Goal: Task Accomplishment & Management: Use online tool/utility

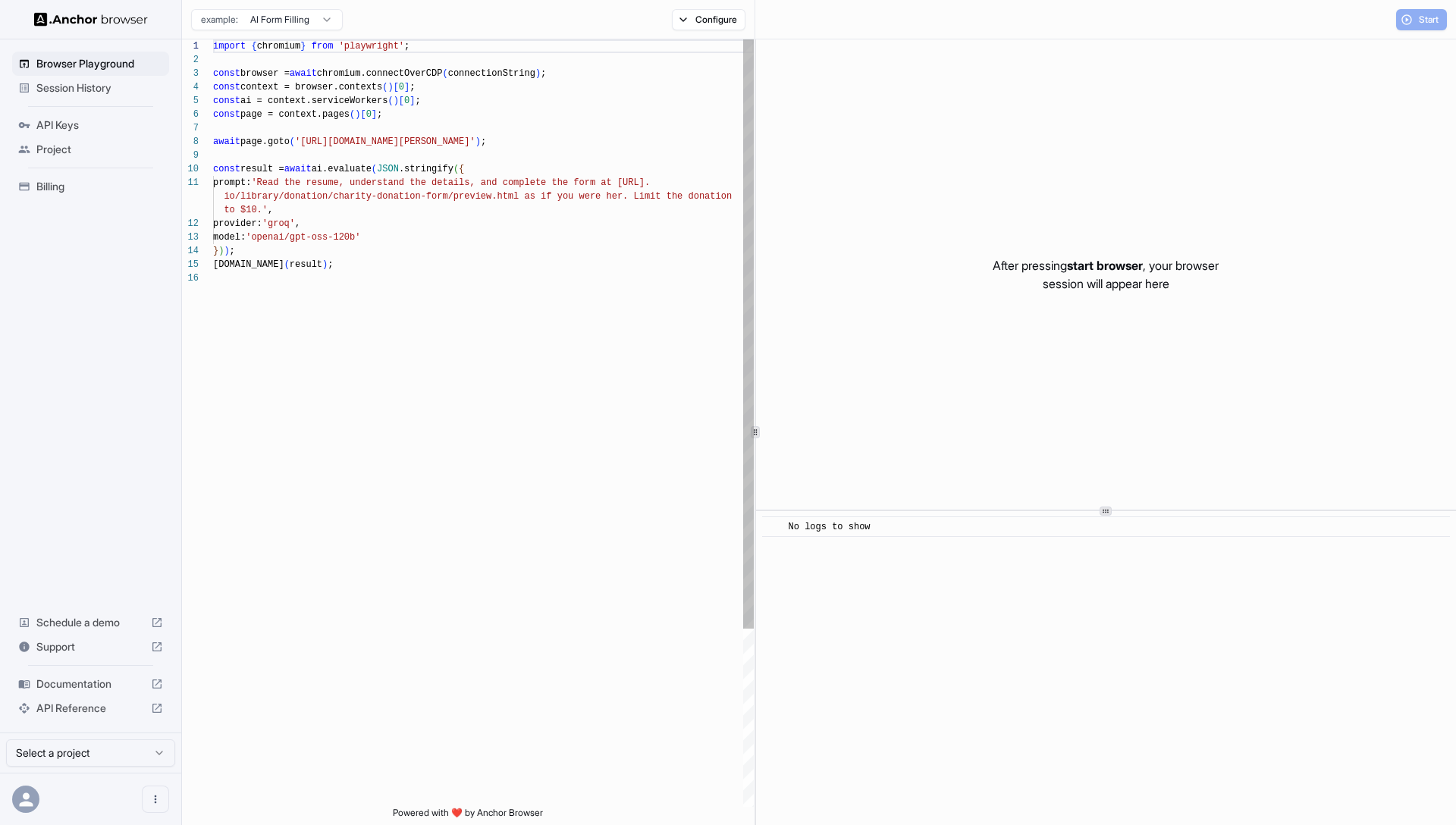
scroll to position [137, 0]
drag, startPoint x: 455, startPoint y: 161, endPoint x: 482, endPoint y: 148, distance: 30.0
click at [456, 161] on div at bounding box center [483, 155] width 540 height 14
drag, startPoint x: 519, startPoint y: 139, endPoint x: 344, endPoint y: 190, distance: 182.3
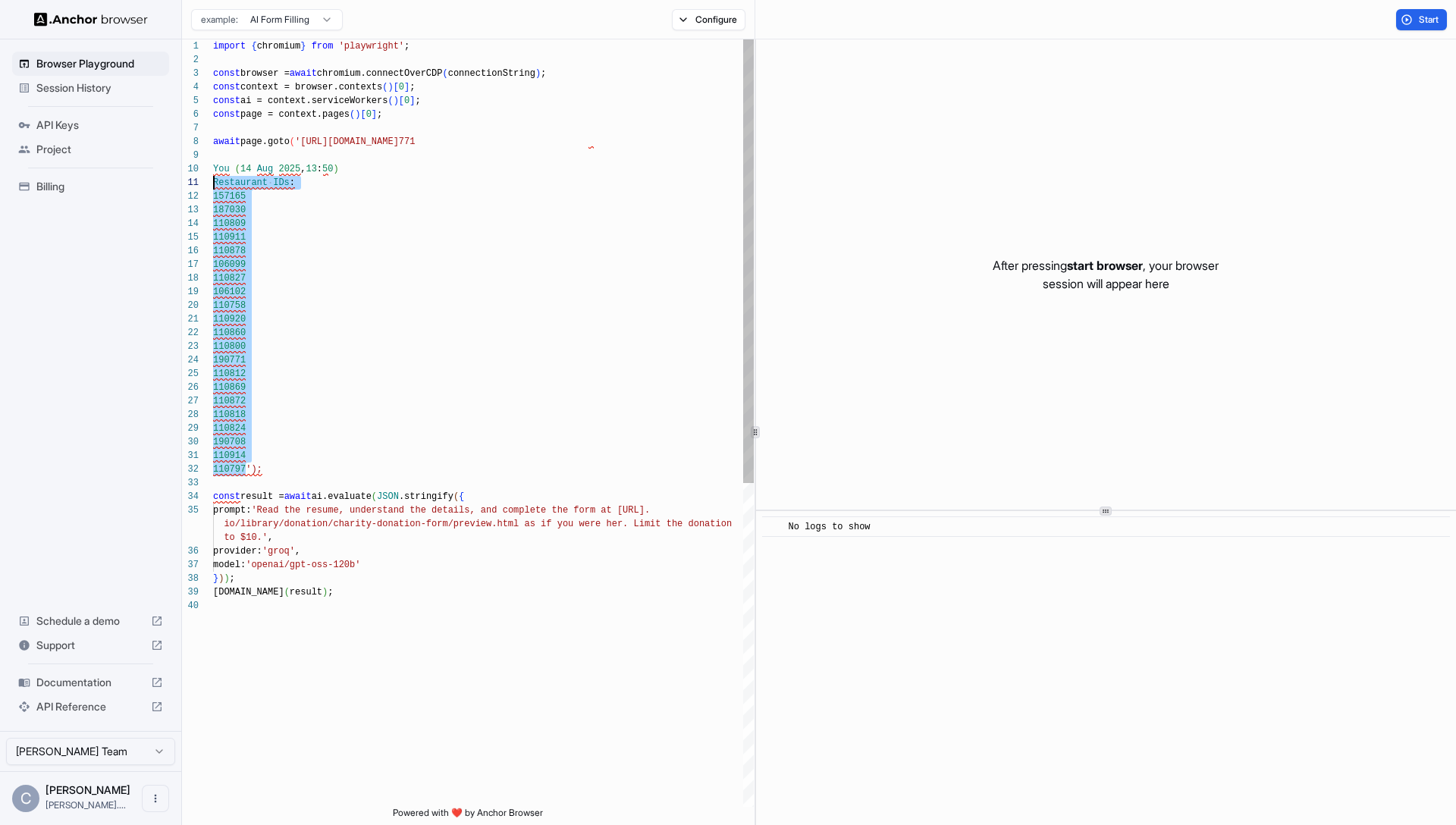
scroll to position [0, 0]
drag, startPoint x: 239, startPoint y: 468, endPoint x: 414, endPoint y: 212, distance: 310.1
click at [180, 171] on div "Browser Playground Session History API Keys Project Billing Schedule a demo Sup…" at bounding box center [728, 412] width 1456 height 825
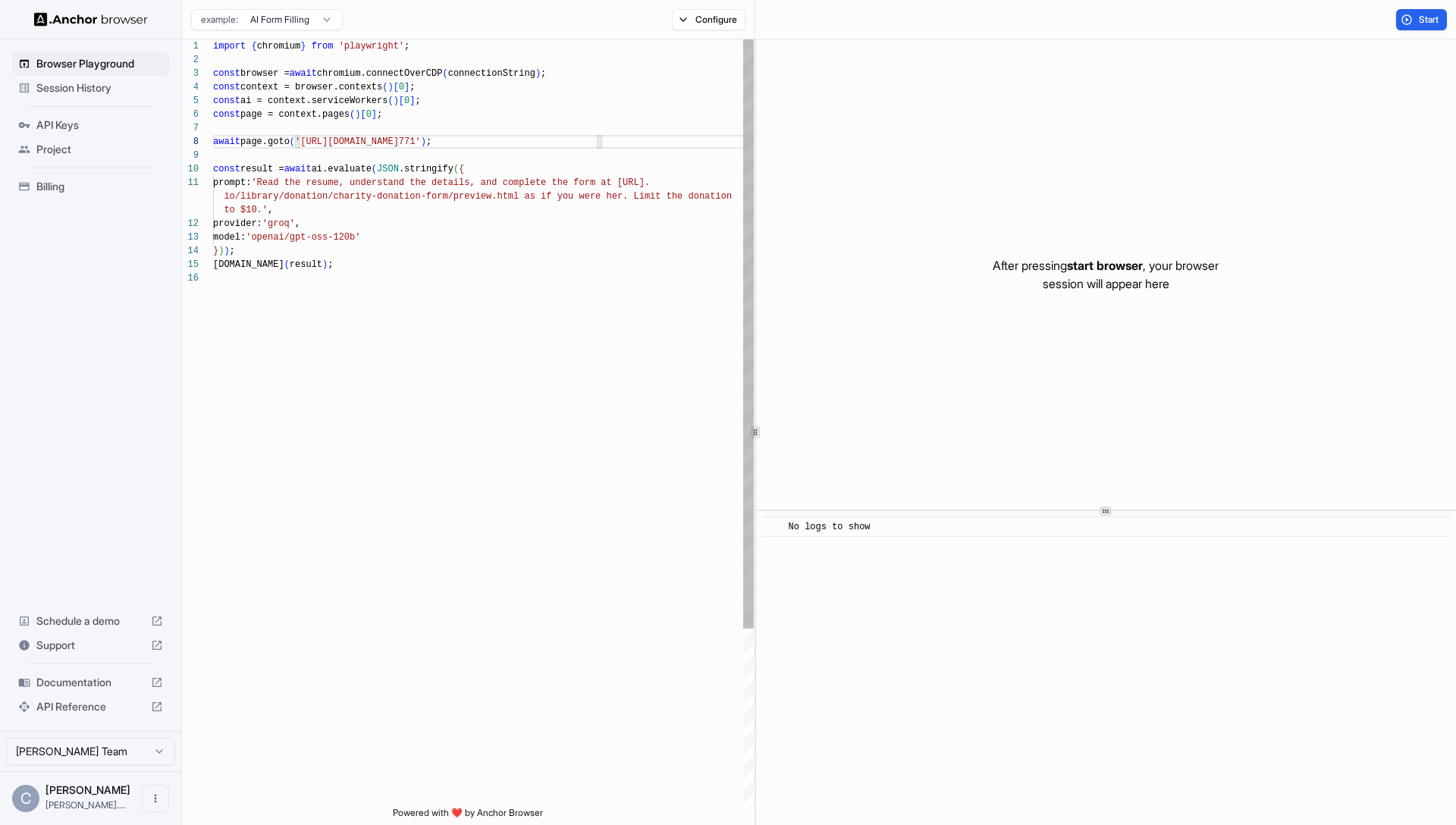
drag, startPoint x: 391, startPoint y: 252, endPoint x: 284, endPoint y: 208, distance: 115.7
click at [391, 252] on div "} ) ) ;" at bounding box center [483, 251] width 540 height 14
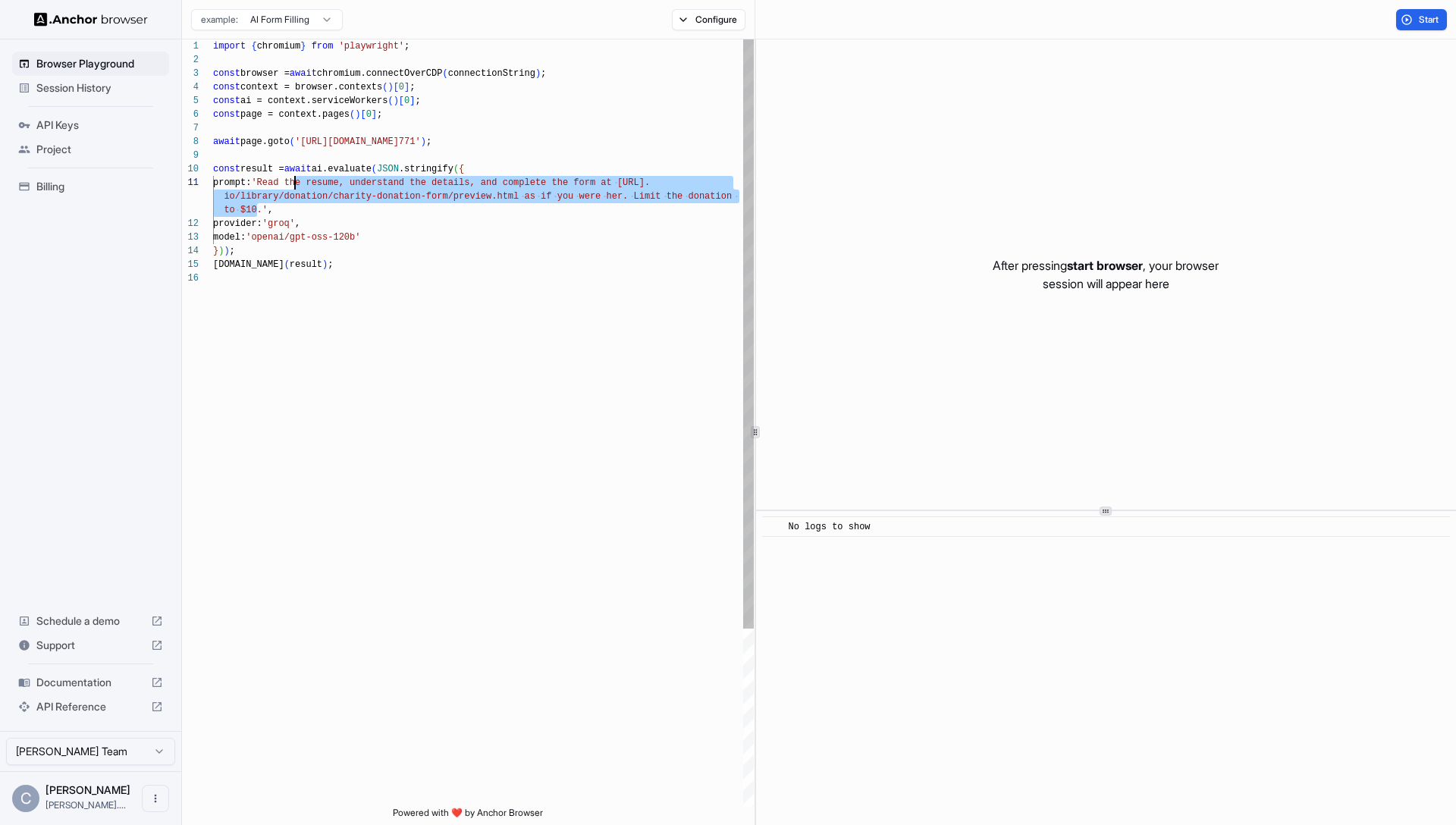
drag, startPoint x: 246, startPoint y: 206, endPoint x: 380, endPoint y: 181, distance: 136.3
click at [297, 178] on div "import { chromium } from 'playwright' ; const browser = await chromium.connectO…" at bounding box center [483, 539] width 540 height 999
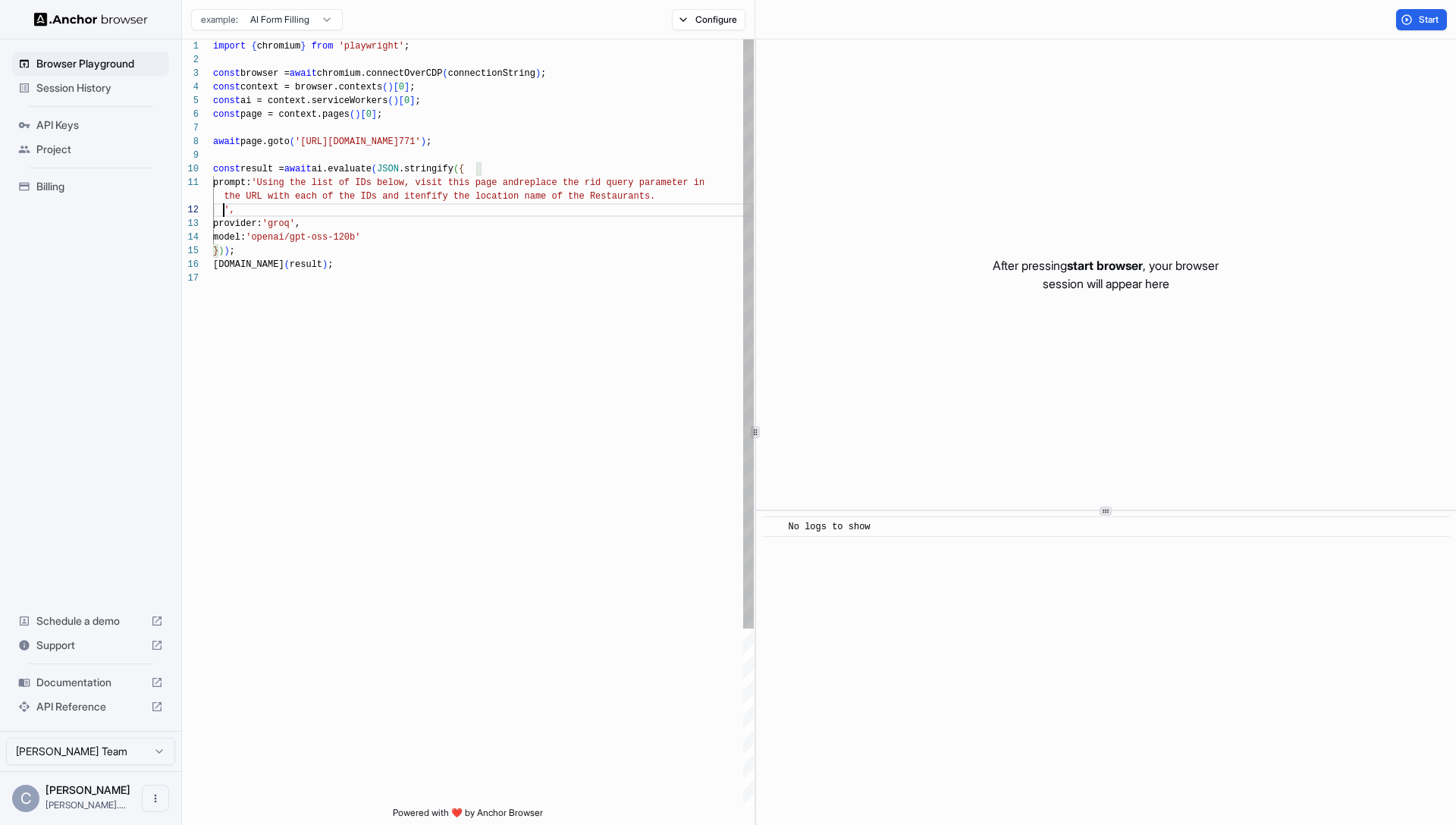
scroll to position [41, 0]
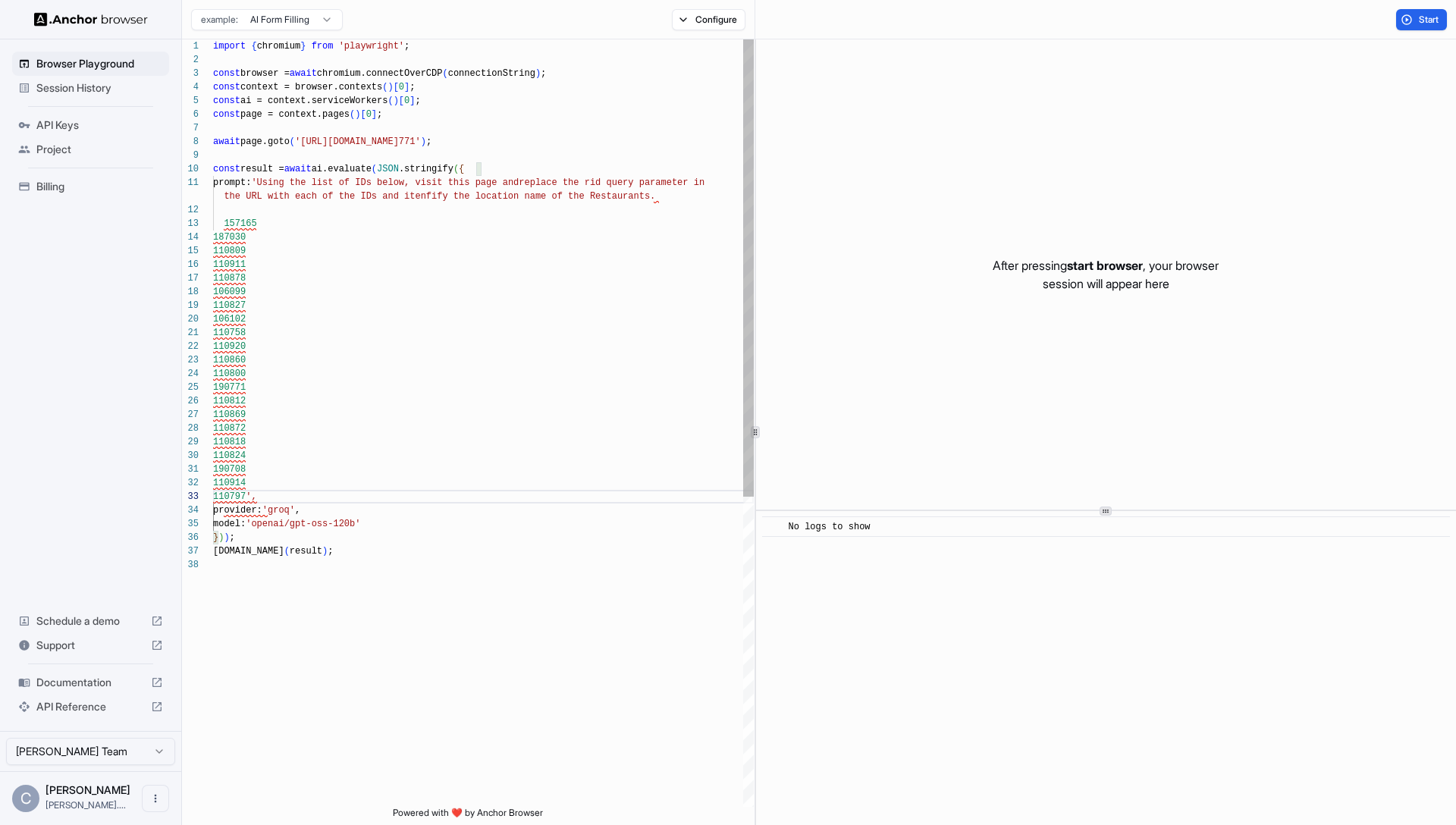
drag, startPoint x: 225, startPoint y: 225, endPoint x: 255, endPoint y: 233, distance: 31.0
click at [228, 226] on span "157165" at bounding box center [240, 223] width 32 height 10
drag, startPoint x: 327, startPoint y: 637, endPoint x: 322, endPoint y: 631, distance: 7.8
click at [326, 637] on div "import { chromium } from 'playwright' ; const browser = await chromium.connectO…" at bounding box center [483, 683] width 540 height 1286
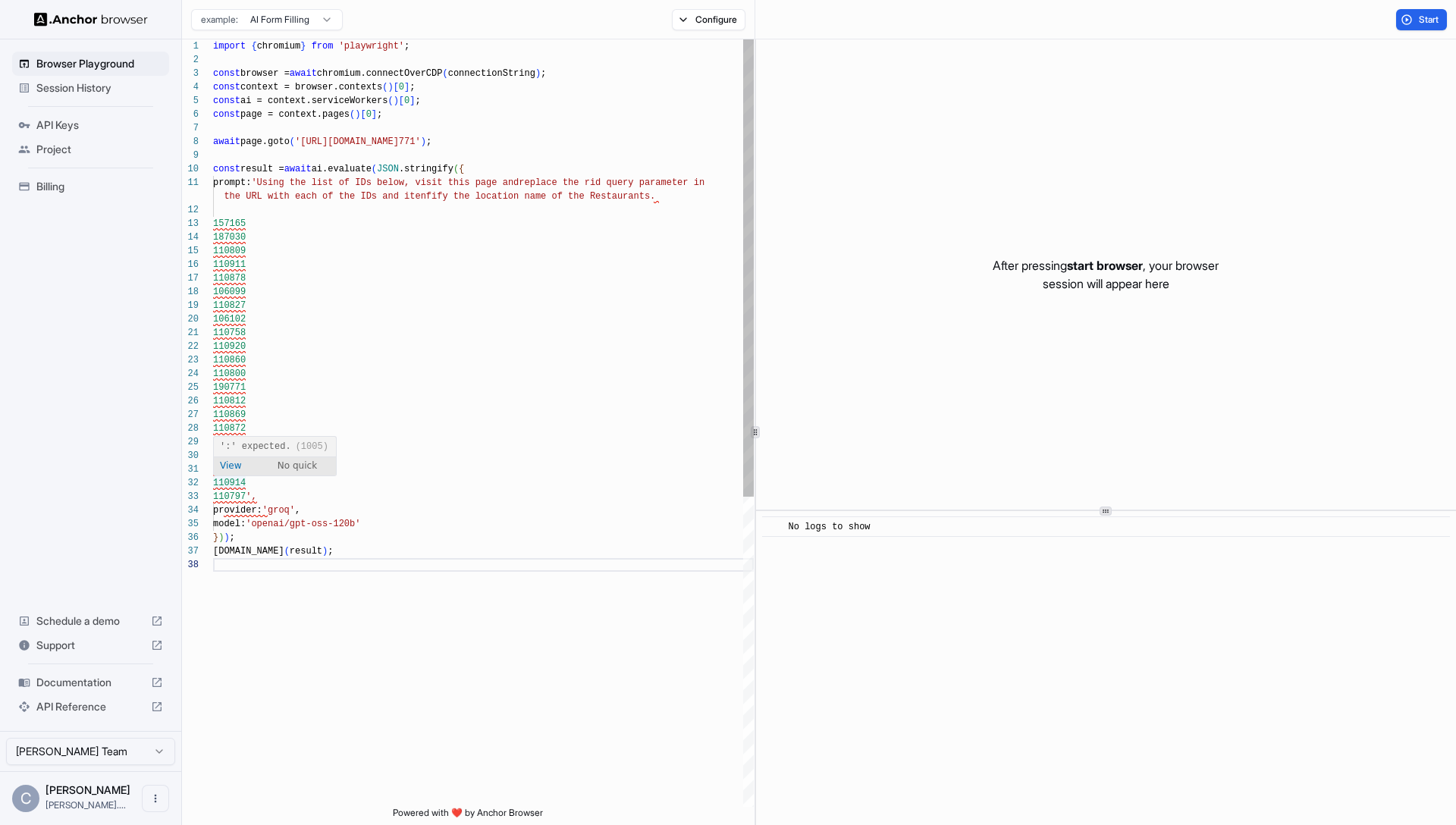
click at [273, 232] on div "import { chromium } from 'playwright' ; const browser = await chromium.connectO…" at bounding box center [483, 683] width 540 height 1286
click at [267, 226] on div "import { chromium } from 'playwright' ; const browser = await chromium.connectO…" at bounding box center [483, 683] width 540 height 1286
click at [230, 214] on div "import { chromium } from 'playwright' ; const browser = await chromium.connectO…" at bounding box center [483, 683] width 540 height 1286
click at [373, 567] on div "import { chromium } from 'playwright' ; const browser = await chromium.connectO…" at bounding box center [483, 675] width 540 height 1272
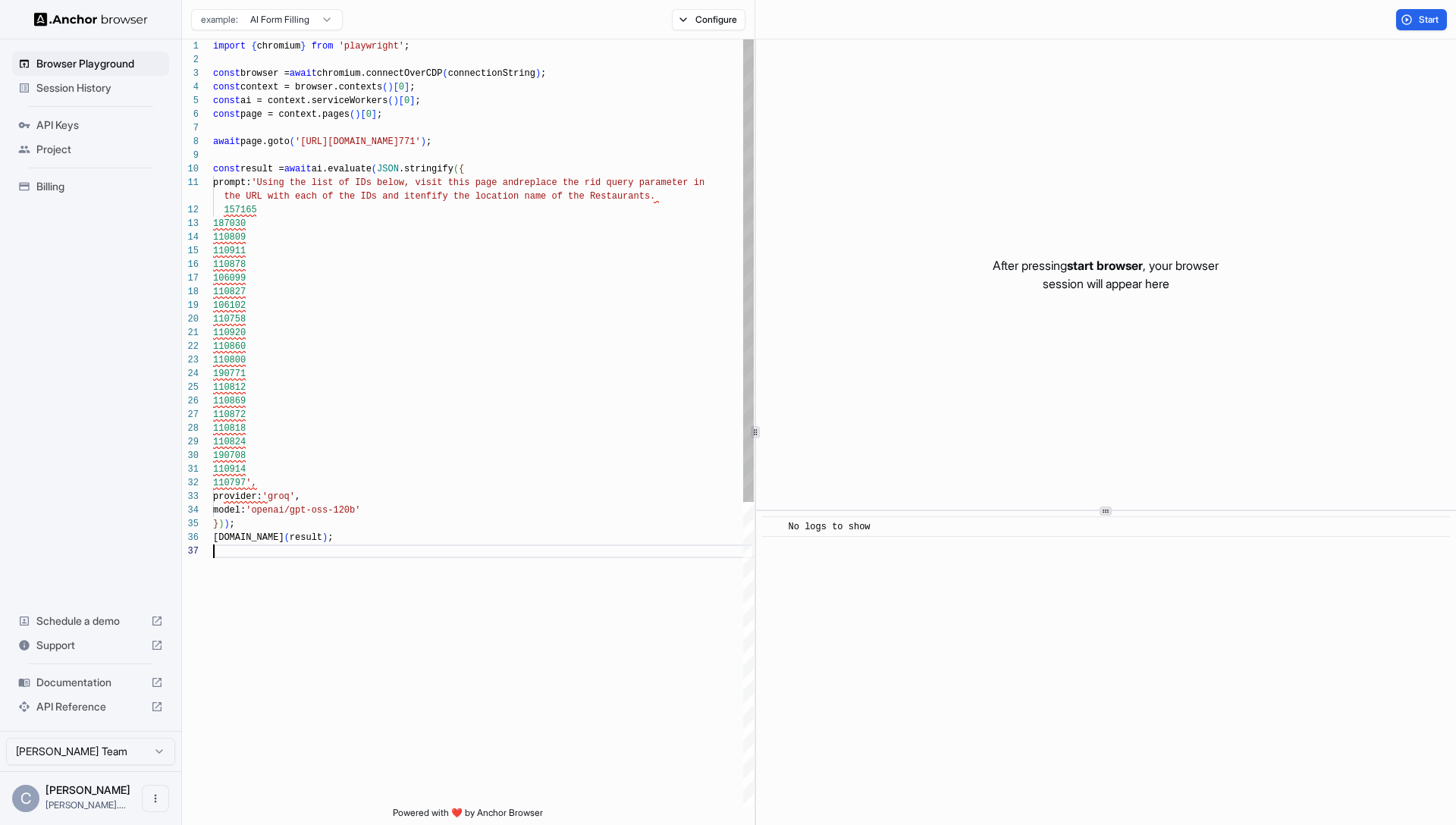
scroll to position [95, 0]
click at [1406, 18] on button "Start" at bounding box center [1421, 19] width 51 height 21
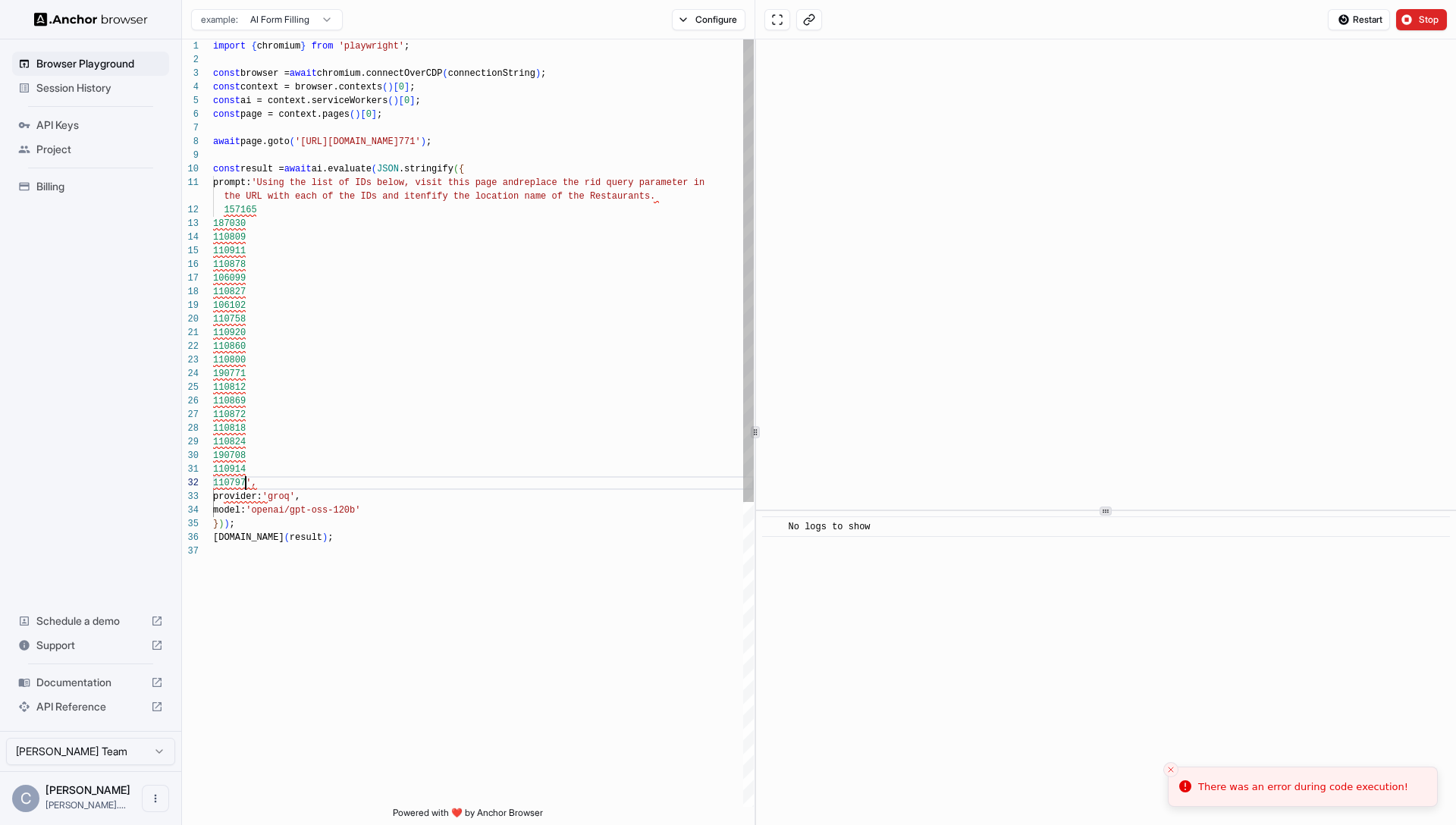
scroll to position [0, 0]
drag, startPoint x: 243, startPoint y: 481, endPoint x: 173, endPoint y: 209, distance: 280.9
click at [173, 209] on div "Browser Playground Session History API Keys Project Billing Schedule a demo Sup…" at bounding box center [728, 412] width 1456 height 825
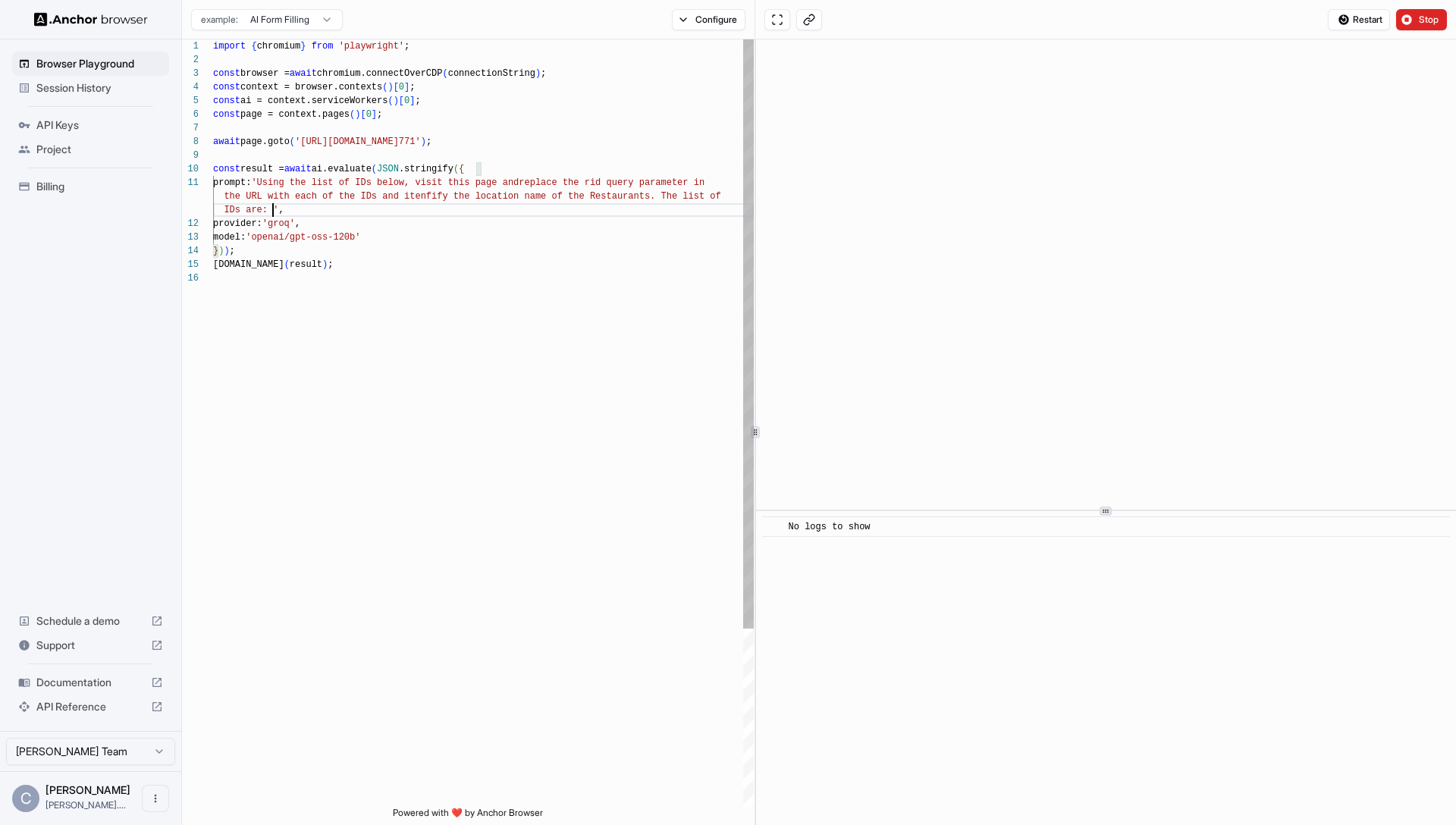
scroll to position [55, 0]
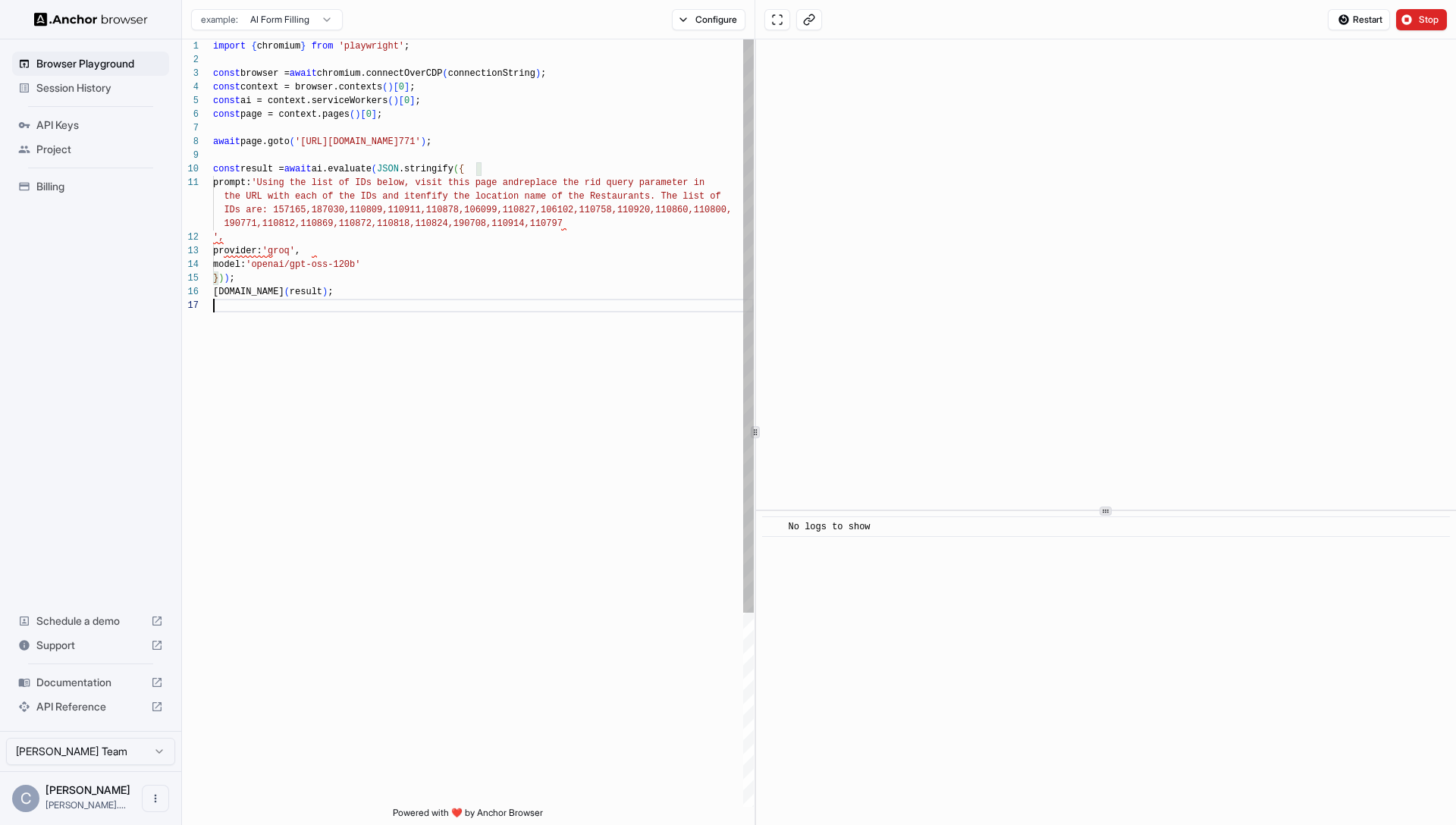
click at [371, 388] on div "import { chromium } from 'playwright' ; const browser = await chromium.connectO…" at bounding box center [483, 553] width 540 height 1027
drag, startPoint x: 215, startPoint y: 238, endPoint x: 292, endPoint y: 266, distance: 81.9
click at [215, 238] on span "'," at bounding box center [217, 237] width 10 height 10
click at [431, 313] on div "import { chromium } from 'playwright' ; const browser = await chromium.connectO…" at bounding box center [483, 546] width 540 height 1013
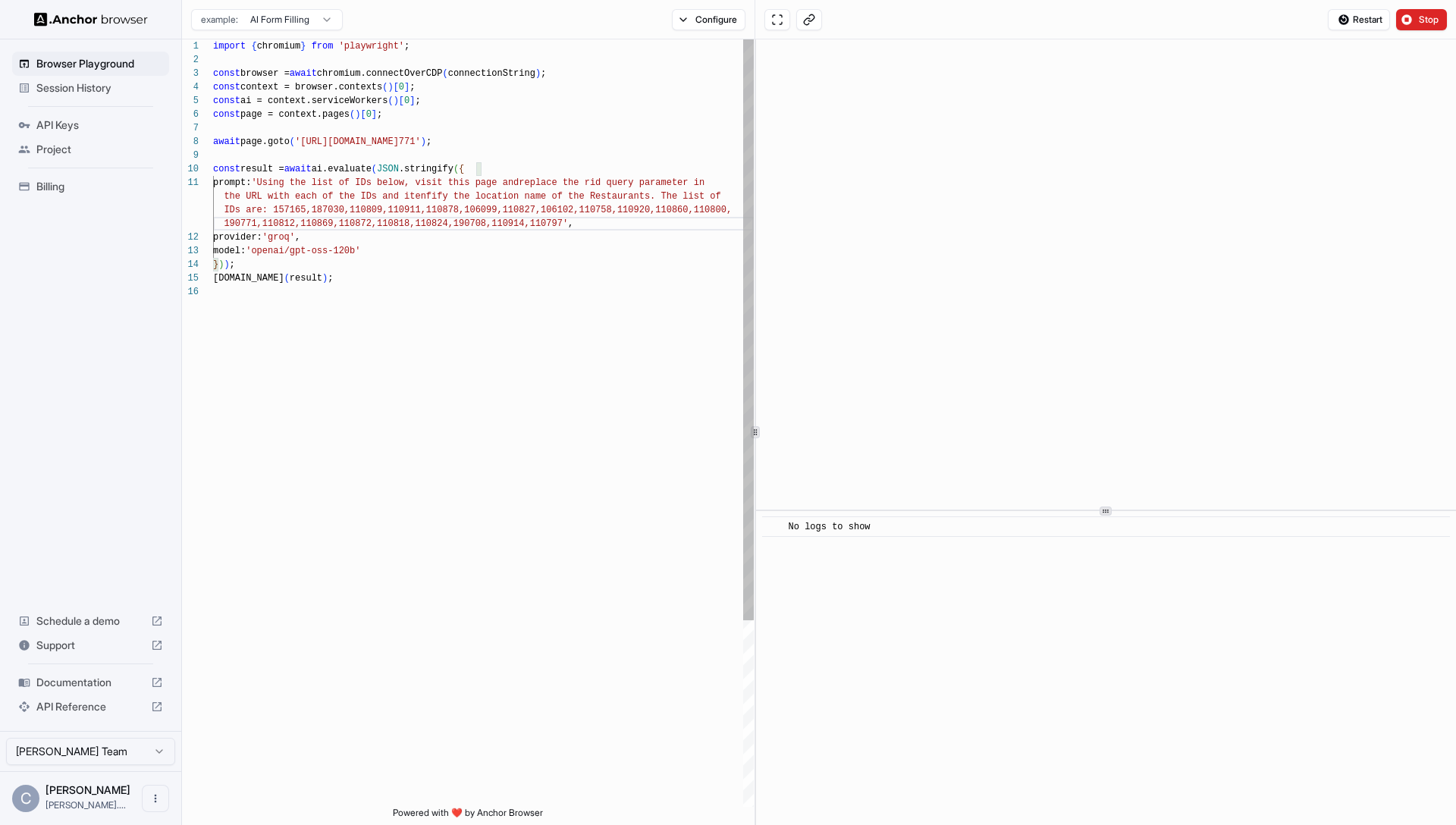
scroll to position [109, 0]
type textarea "**********"
click at [1355, 16] on span "Restart" at bounding box center [1367, 19] width 30 height 12
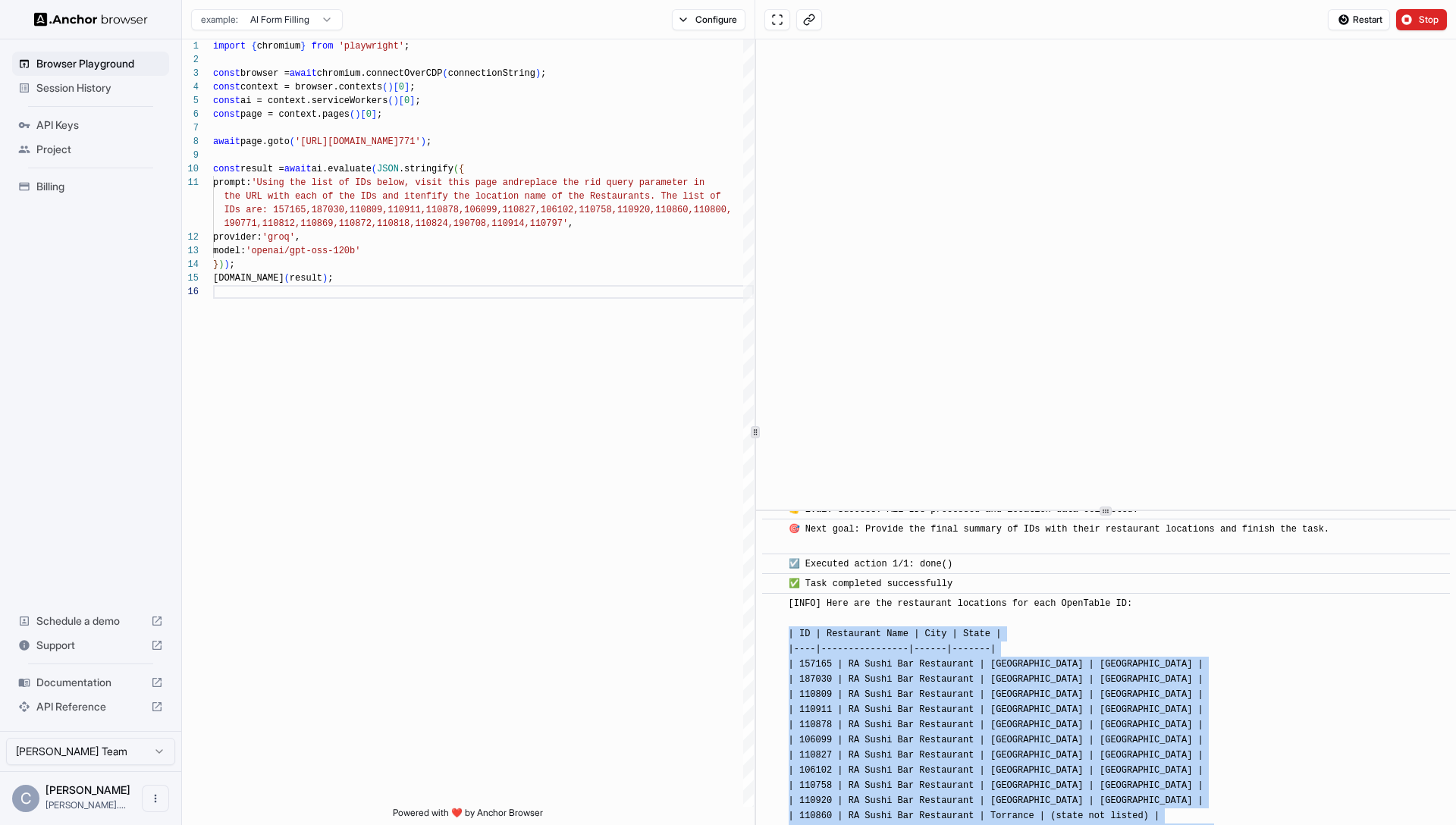
scroll to position [1804, 0]
drag, startPoint x: 1093, startPoint y: 762, endPoint x: 788, endPoint y: 634, distance: 330.8
click at [788, 634] on div "[INFO] Here are the restaurant locations for each OpenTable ID: | ID | Restaura…" at bounding box center [998, 799] width 421 height 410
copy span "| ID | Restaurant Name | City | State | |----|----------------|------|-------| …"
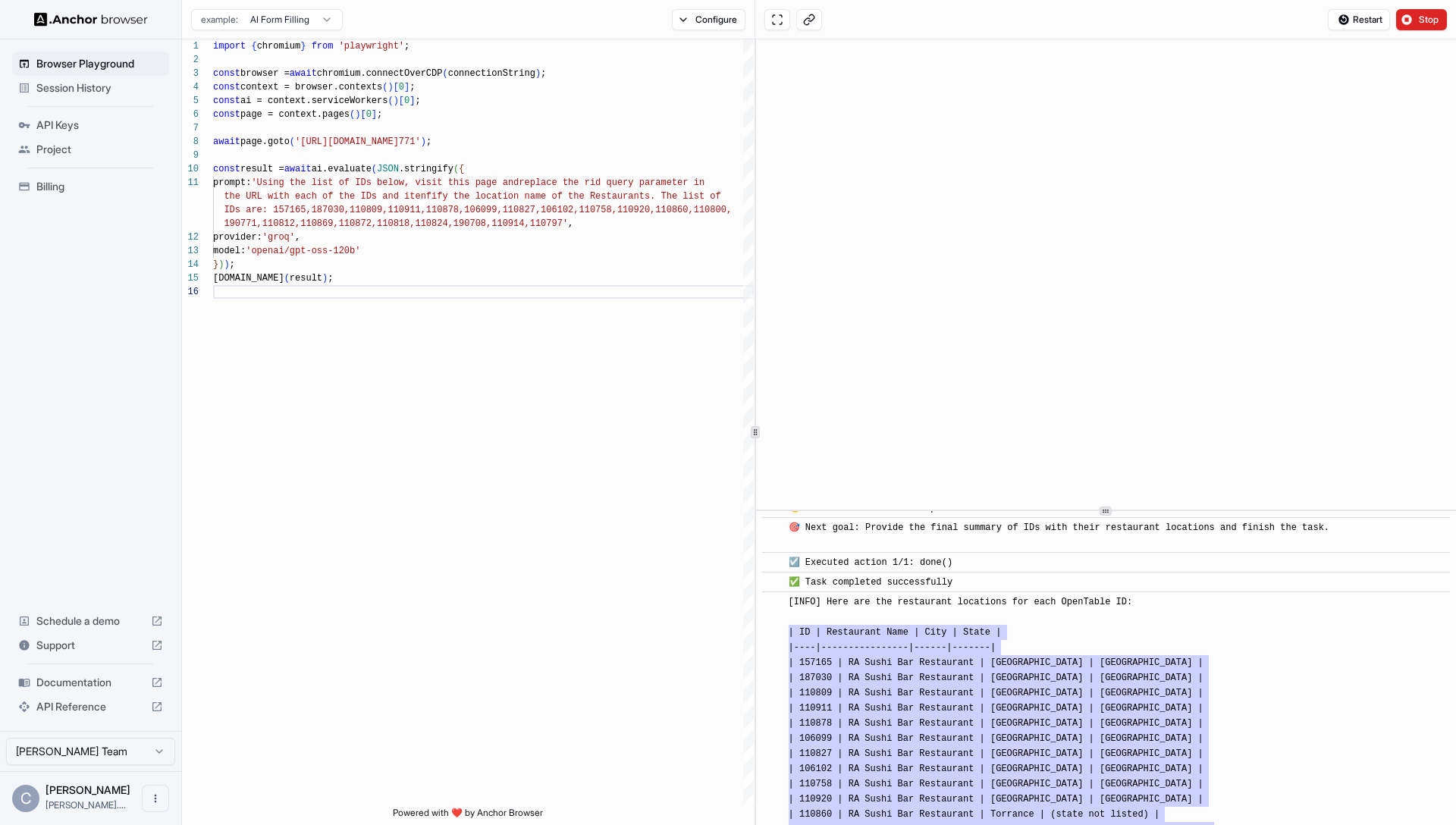
scroll to position [2011, 0]
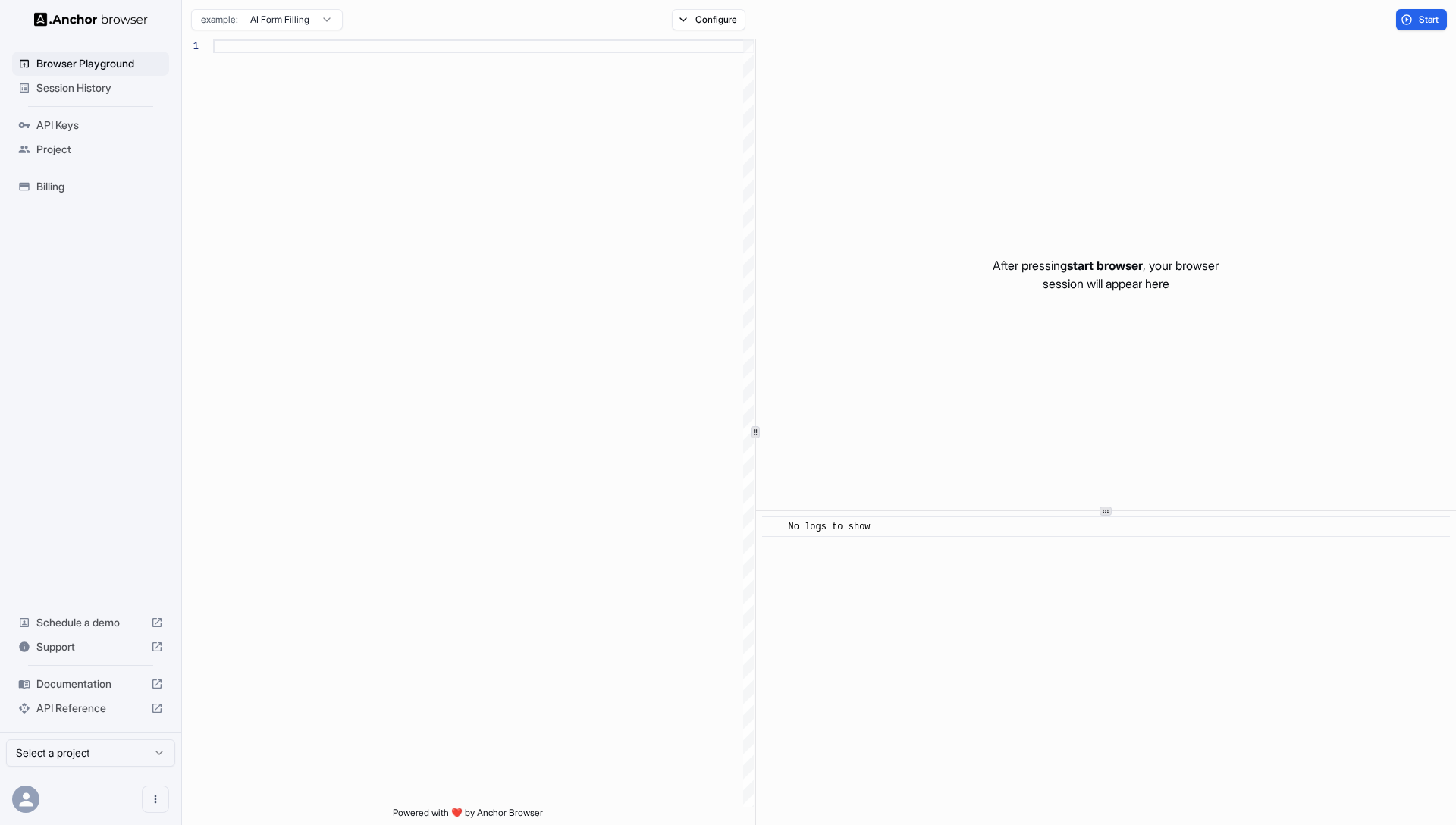
scroll to position [137, 0]
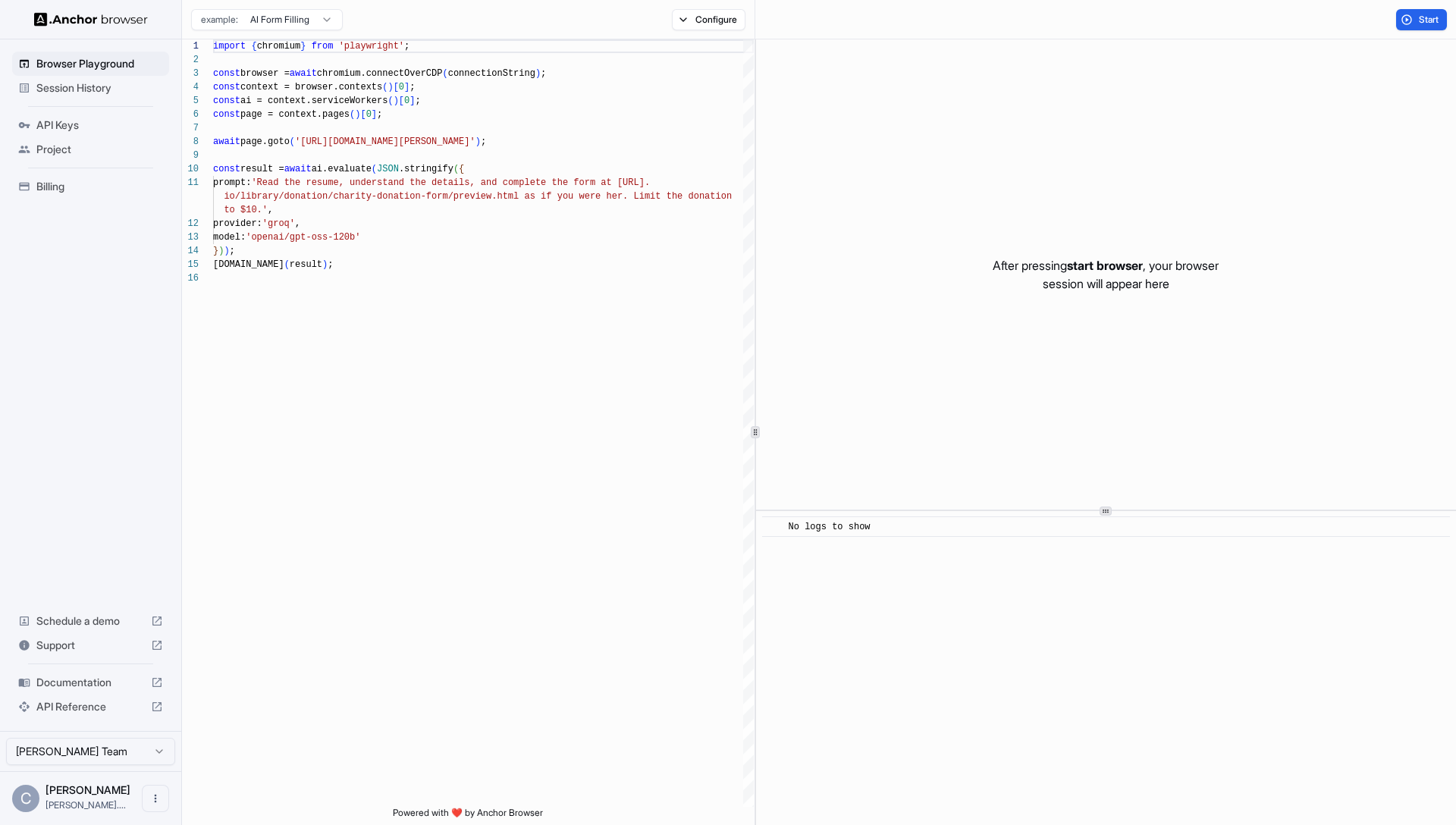
click at [92, 18] on img at bounding box center [91, 19] width 114 height 15
click at [99, 19] on img at bounding box center [91, 19] width 114 height 15
click at [68, 18] on img at bounding box center [91, 19] width 114 height 15
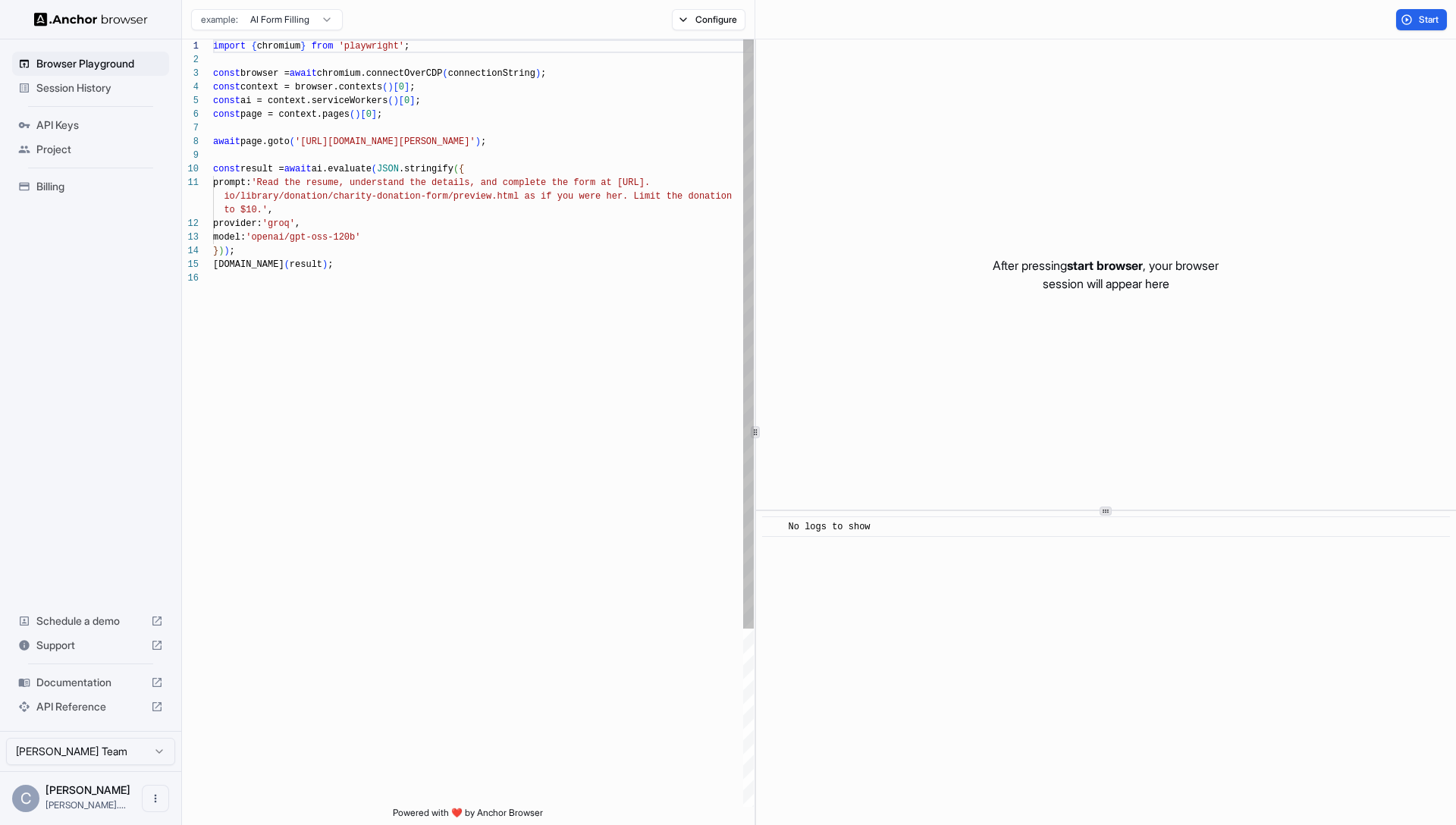
scroll to position [137, 0]
type textarea "**********"
click at [587, 416] on div "import { chromium } from 'playwright' ; const browser = await chromium.connectO…" at bounding box center [483, 539] width 540 height 999
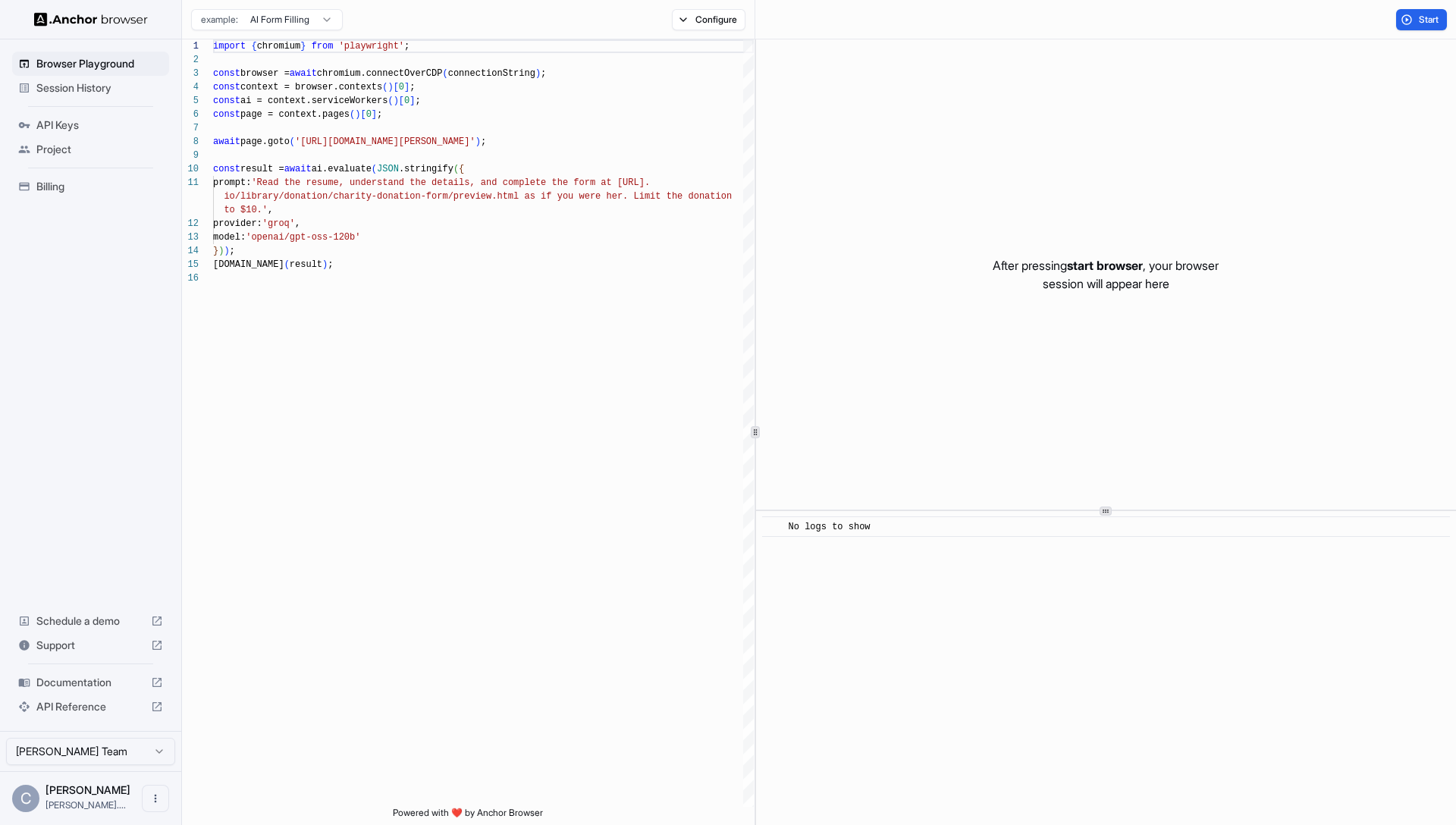
click at [52, 179] on span "Billing" at bounding box center [99, 186] width 127 height 15
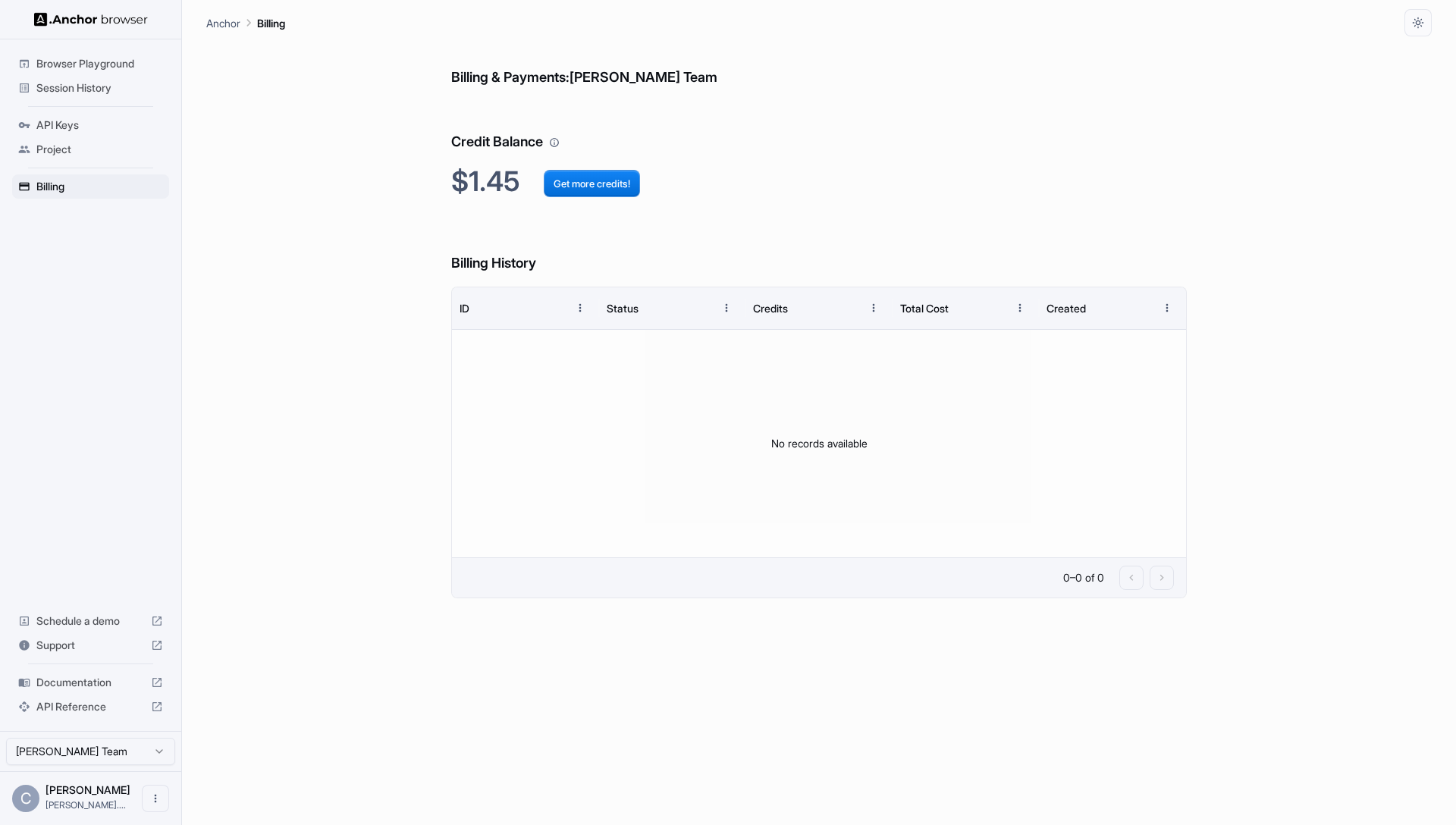
click at [358, 232] on div "Billing & Payments: Craig Bowler Team Credit Balance $1.45 Get more credits! Bi…" at bounding box center [819, 430] width 1225 height 788
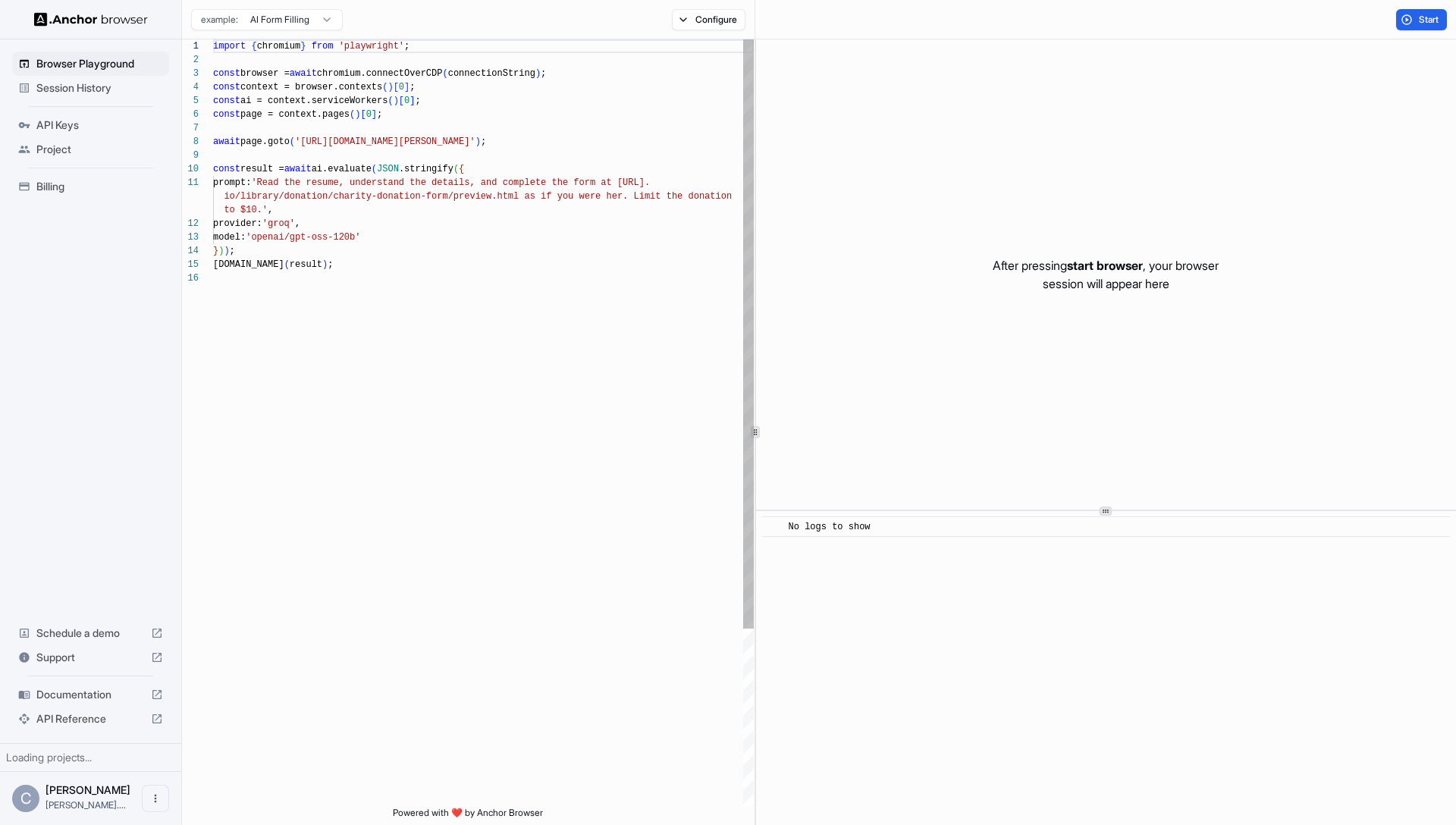
scroll to position [137, 0]
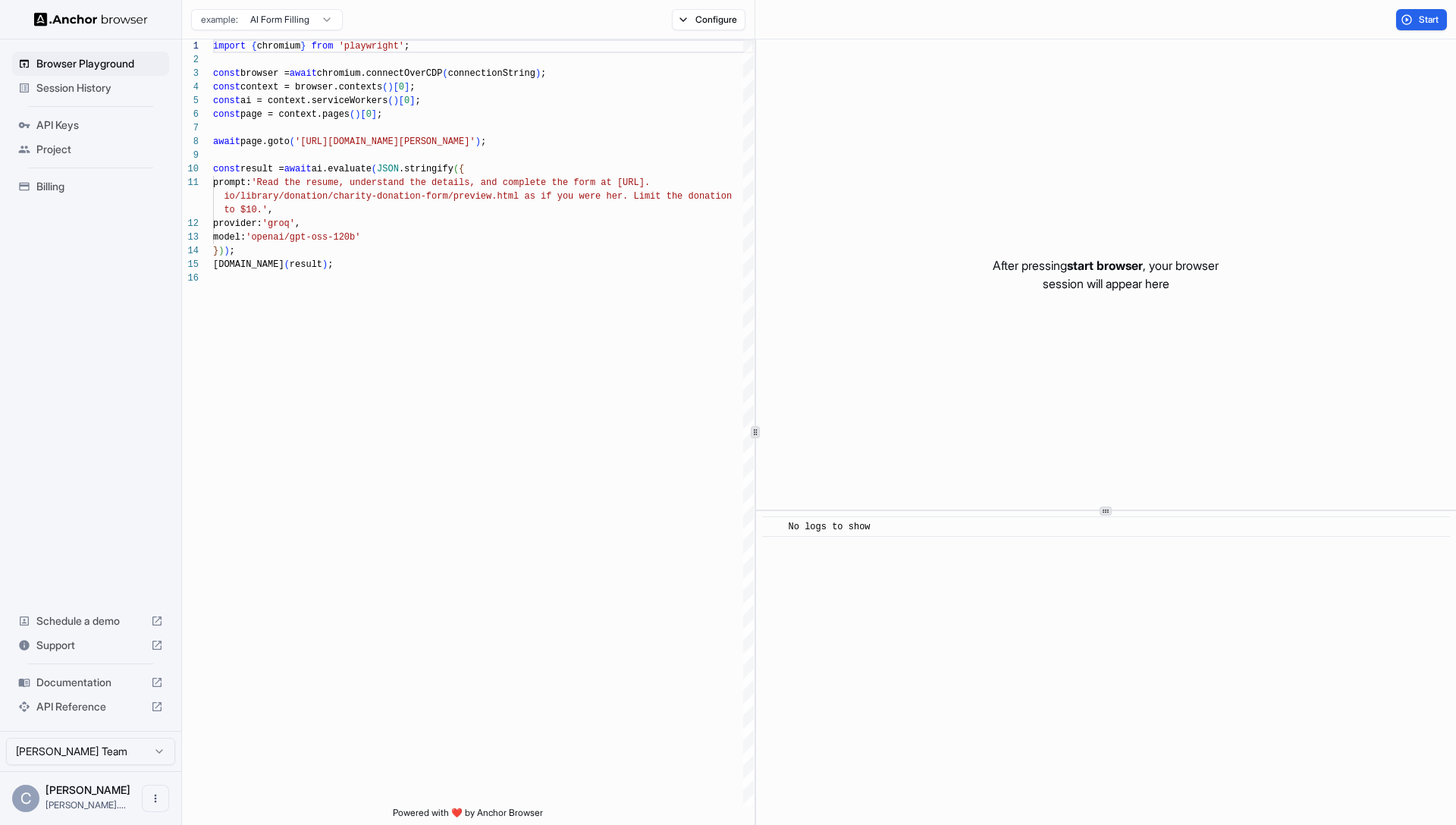
click at [88, 91] on span "Session History" at bounding box center [99, 88] width 127 height 15
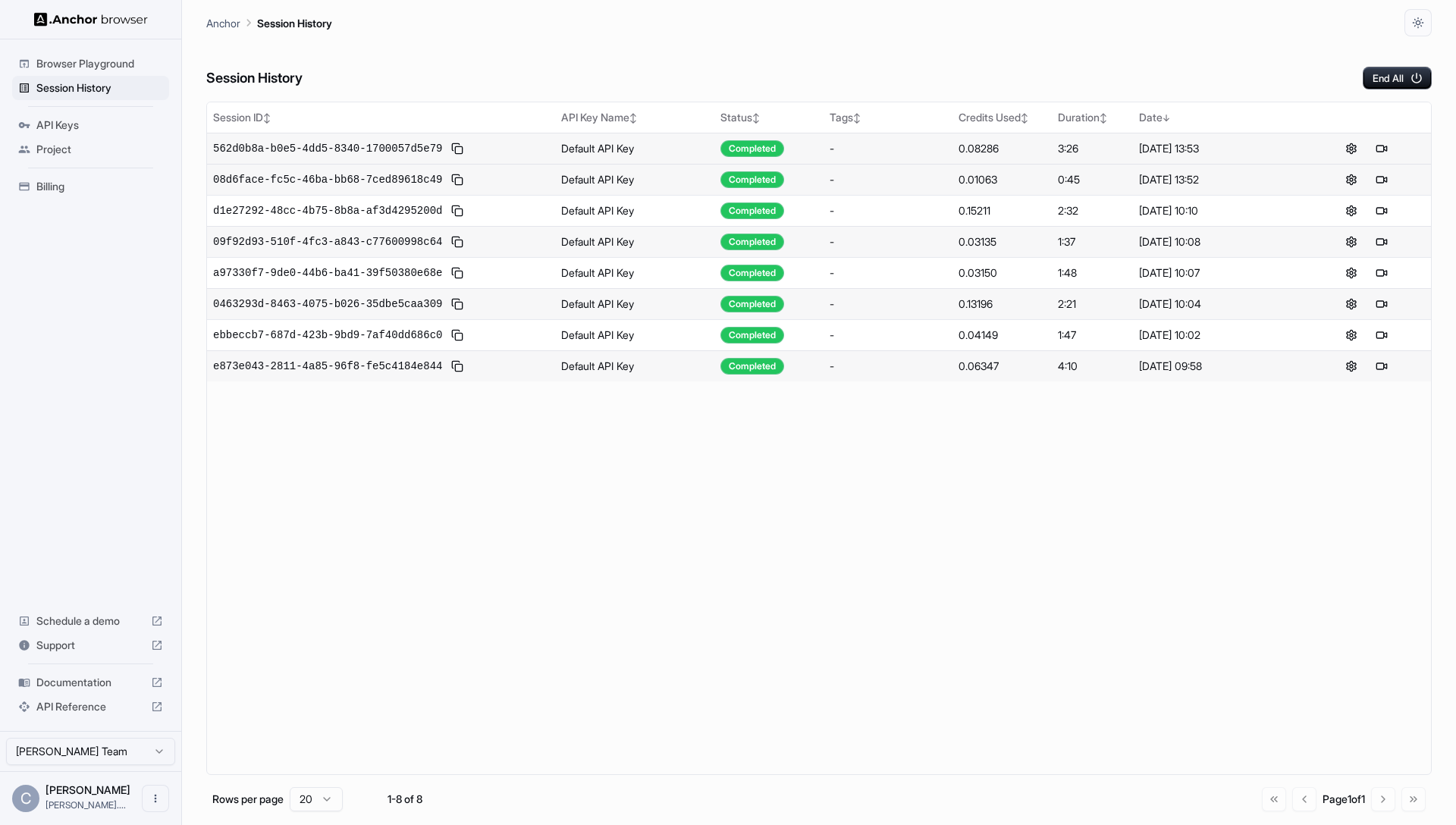
click at [394, 159] on td "562d0b8a-b0e5-4dd5-8340-1700057d5e79" at bounding box center [381, 148] width 348 height 31
click at [393, 153] on span "562d0b8a-b0e5-4dd5-8340-1700057d5e79" at bounding box center [327, 148] width 229 height 15
